Goal: Browse casually: Explore the website without a specific task or goal

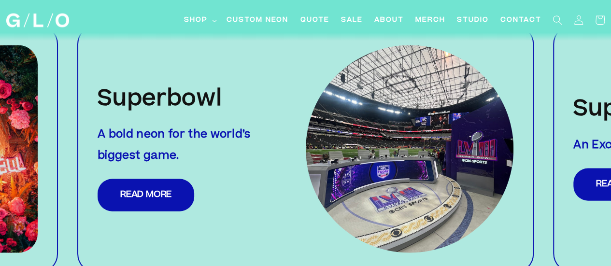
scroll to position [957, 0]
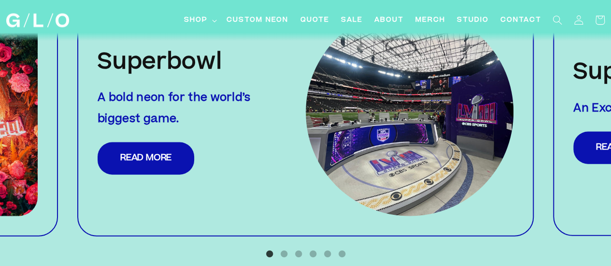
scroll to position [1002, 0]
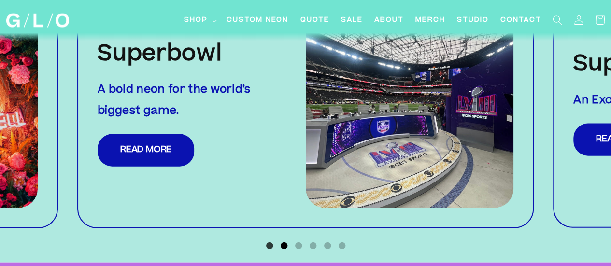
click at [284, 243] on button "2" at bounding box center [284, 246] width 10 height 10
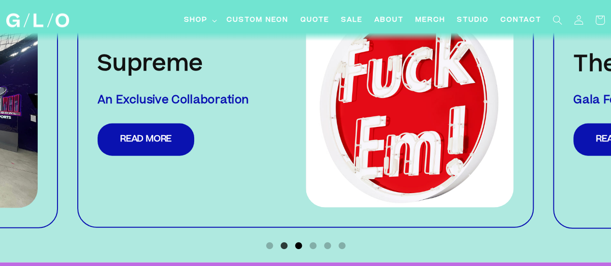
click at [301, 246] on button "3" at bounding box center [299, 246] width 10 height 10
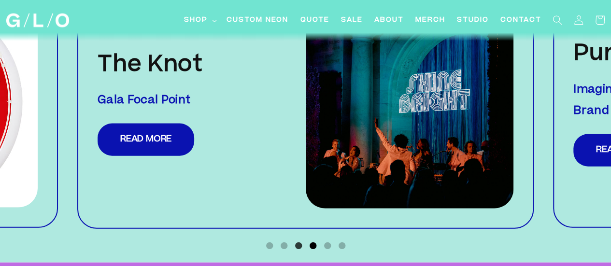
click at [312, 245] on button "4" at bounding box center [313, 246] width 10 height 10
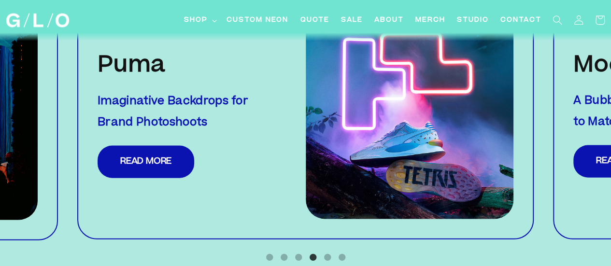
scroll to position [999, 0]
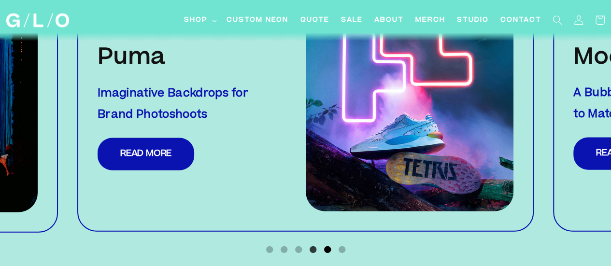
click at [327, 249] on button "5" at bounding box center [328, 250] width 10 height 10
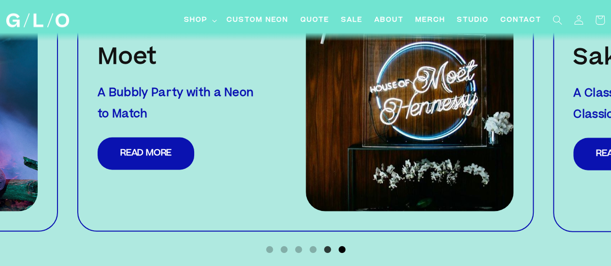
click at [339, 249] on button "6" at bounding box center [342, 250] width 10 height 10
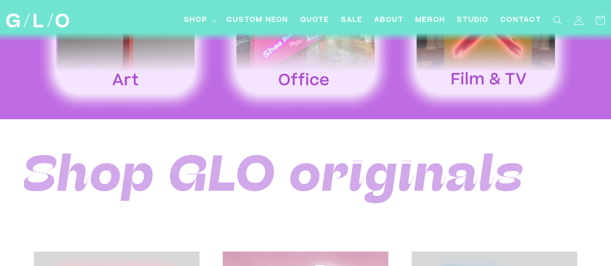
scroll to position [1665, 0]
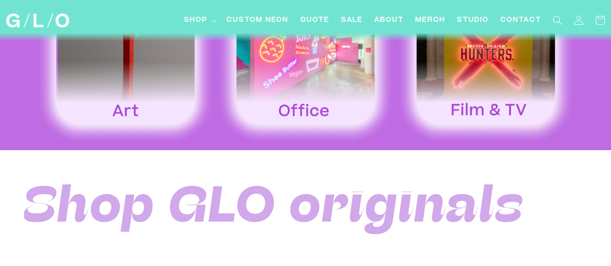
click at [467, 119] on img at bounding box center [485, 62] width 180 height 168
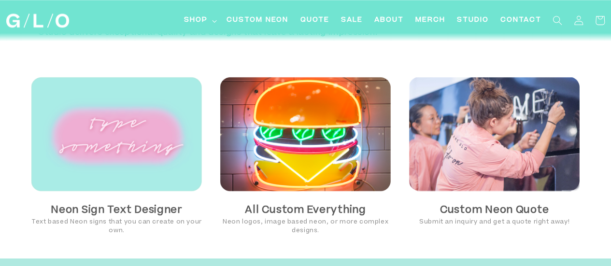
scroll to position [571, 0]
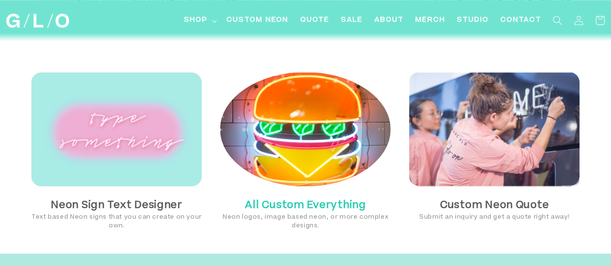
click at [344, 144] on img at bounding box center [305, 129] width 170 height 114
